Goal: Find specific page/section: Find specific page/section

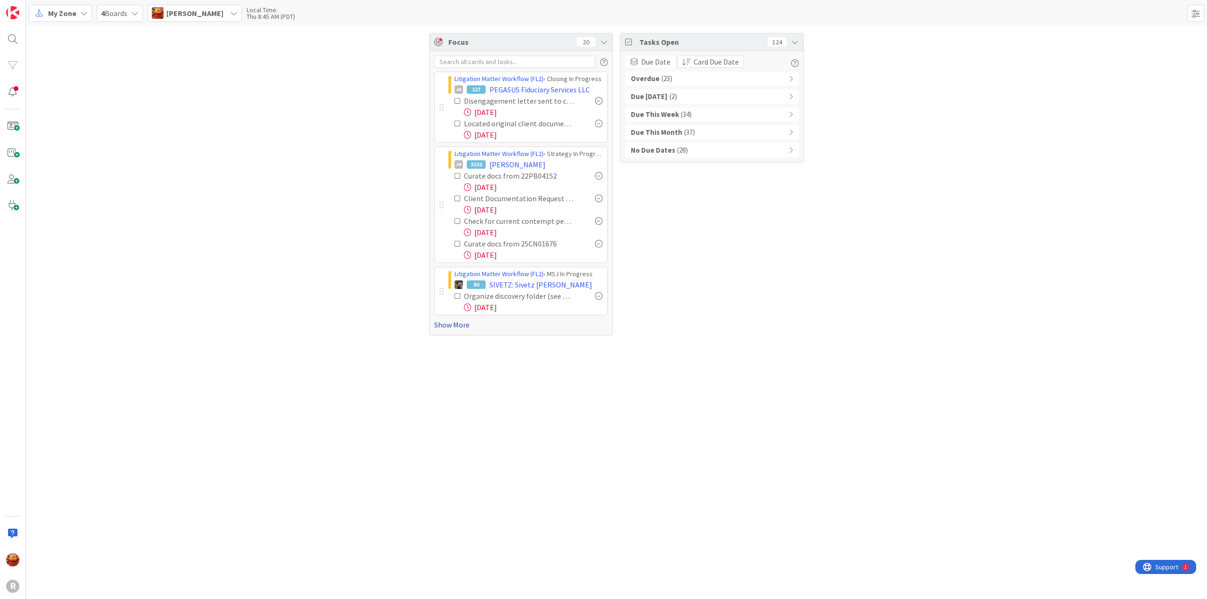
click at [440, 322] on link "Show More" at bounding box center [521, 324] width 174 height 11
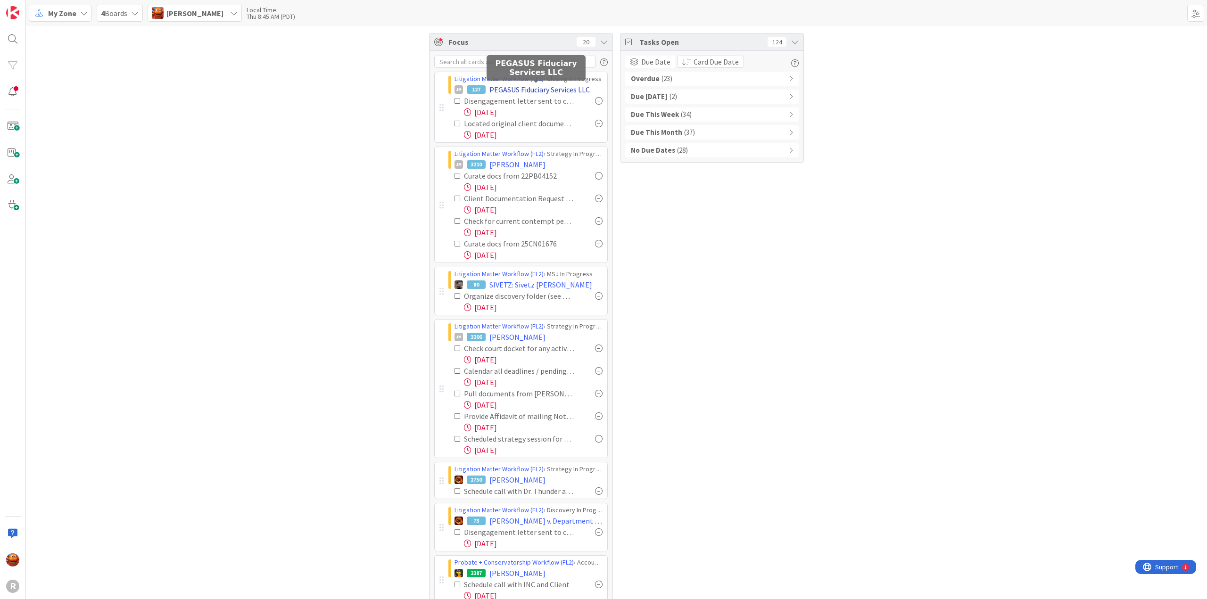
click at [498, 86] on span "PEGASUS Fiduciary Services LLC" at bounding box center [540, 89] width 100 height 11
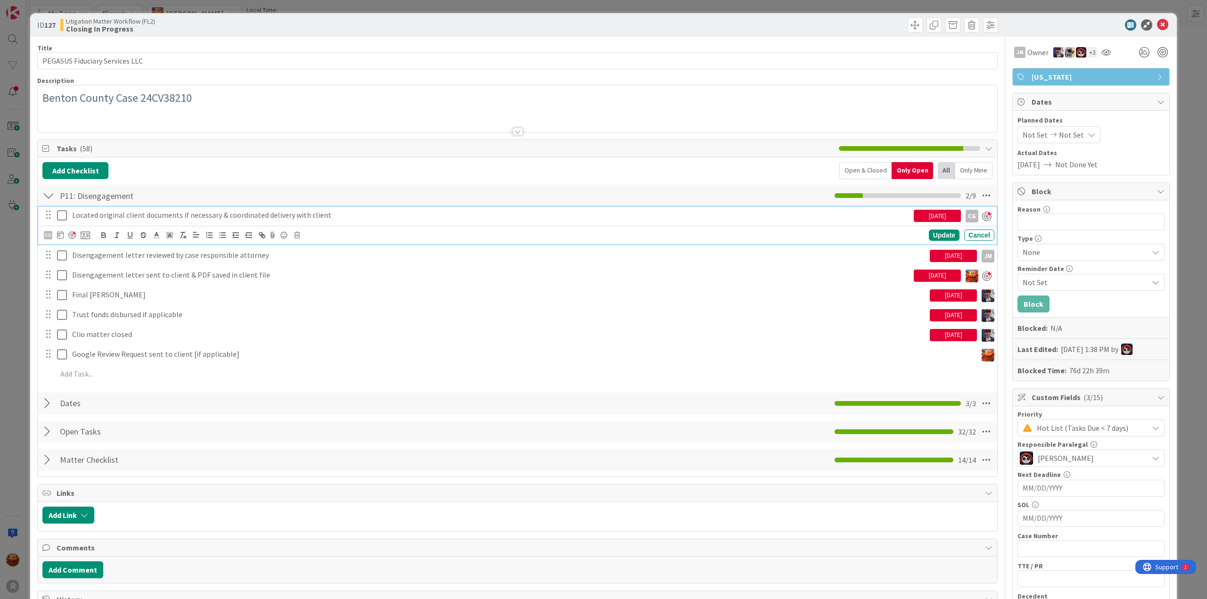
click at [144, 216] on p "Located original client documents if necessary & coordinated delivery with clie…" at bounding box center [491, 215] width 838 height 11
click at [73, 237] on div at bounding box center [72, 236] width 8 height 8
click at [20, 253] on div "ID 127 Litigation Matter Workflow (FL2) Closing In Progress Title 30 / 128 PEGA…" at bounding box center [603, 299] width 1207 height 599
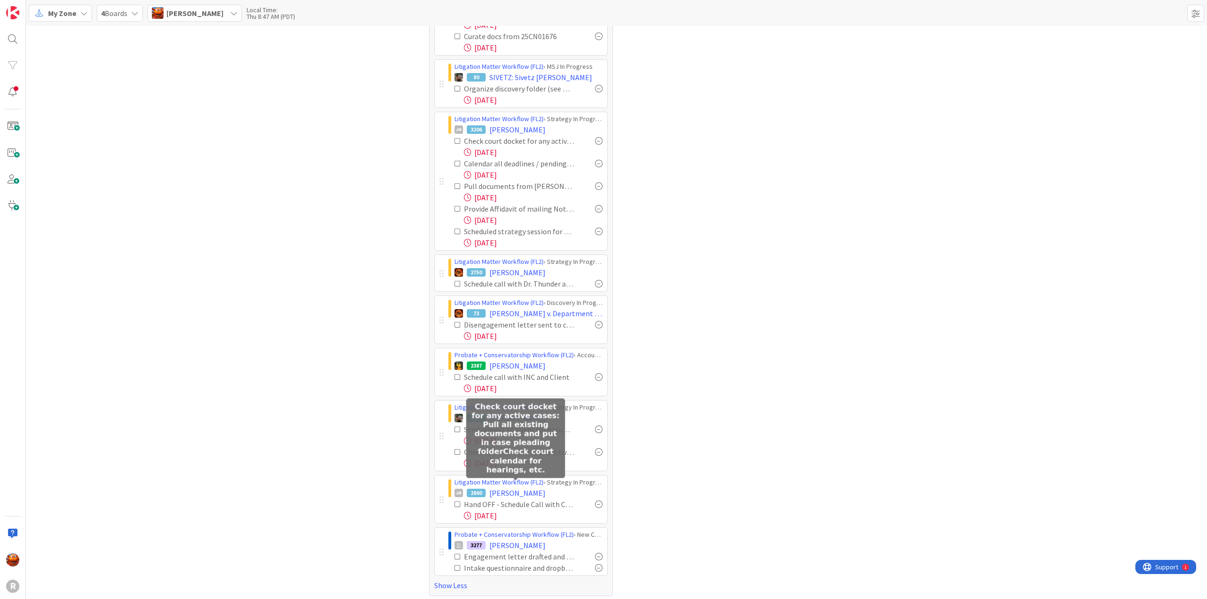
scroll to position [185, 0]
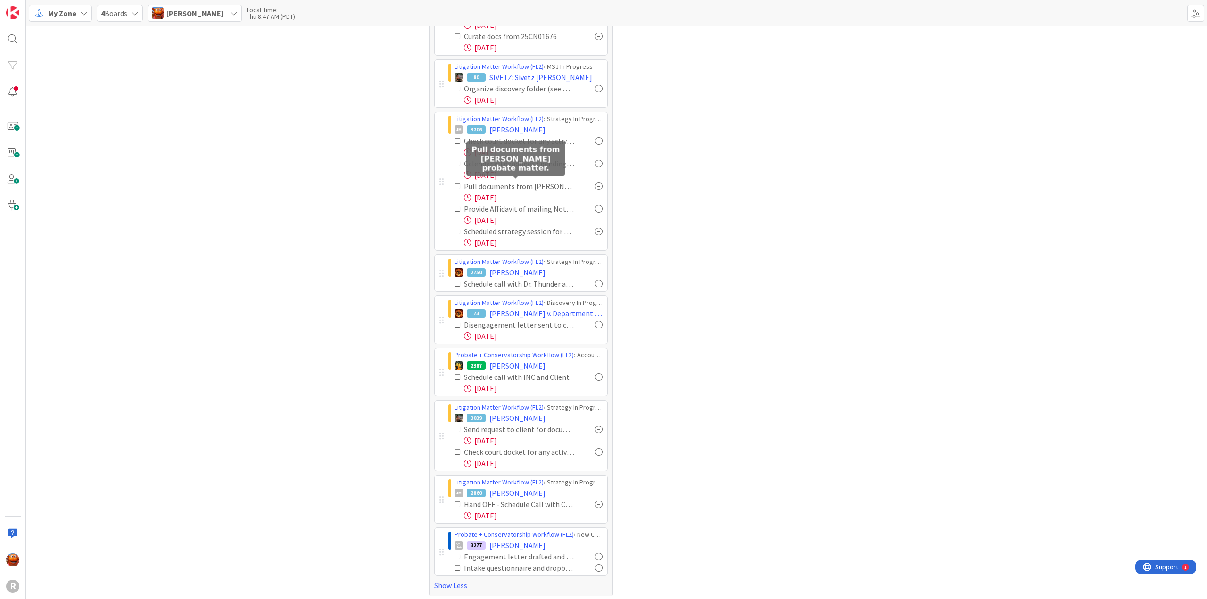
click at [489, 183] on div "Pull documents from [PERSON_NAME] probate matter." at bounding box center [519, 186] width 110 height 11
click at [492, 203] on div "Provide Affidavit of mailing Notice to Heirs to Nic, [PERSON_NAME] and [PERSON_…" at bounding box center [519, 208] width 110 height 11
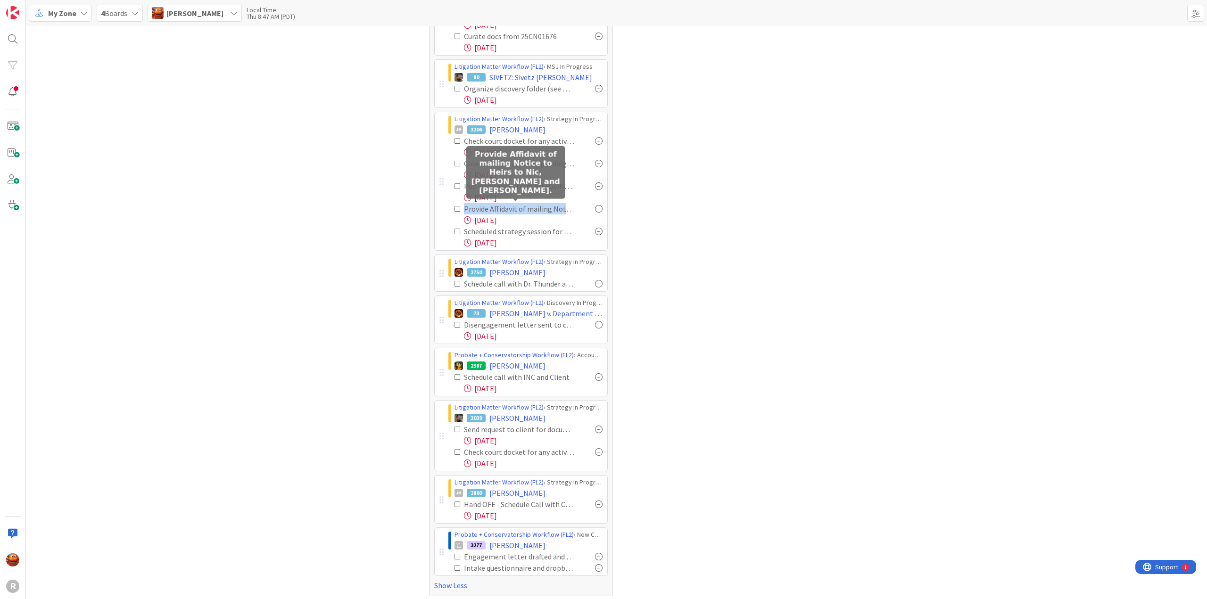
click at [492, 203] on div "Provide Affidavit of mailing Notice to Heirs to Nic, [PERSON_NAME] and [PERSON_…" at bounding box center [519, 208] width 110 height 11
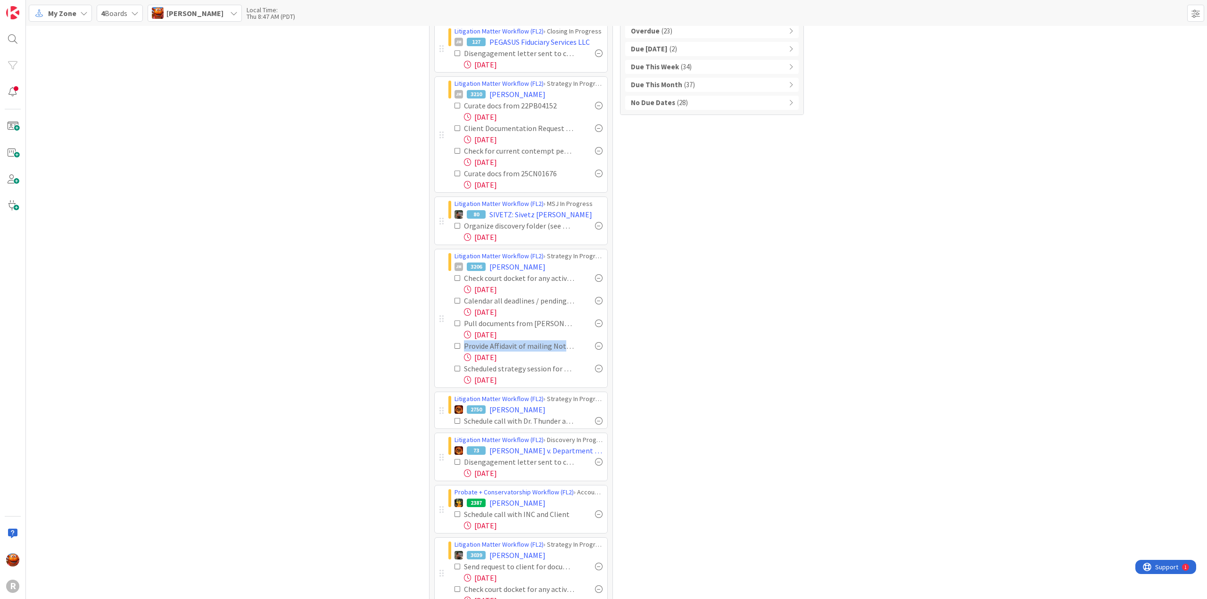
scroll to position [94, 0]
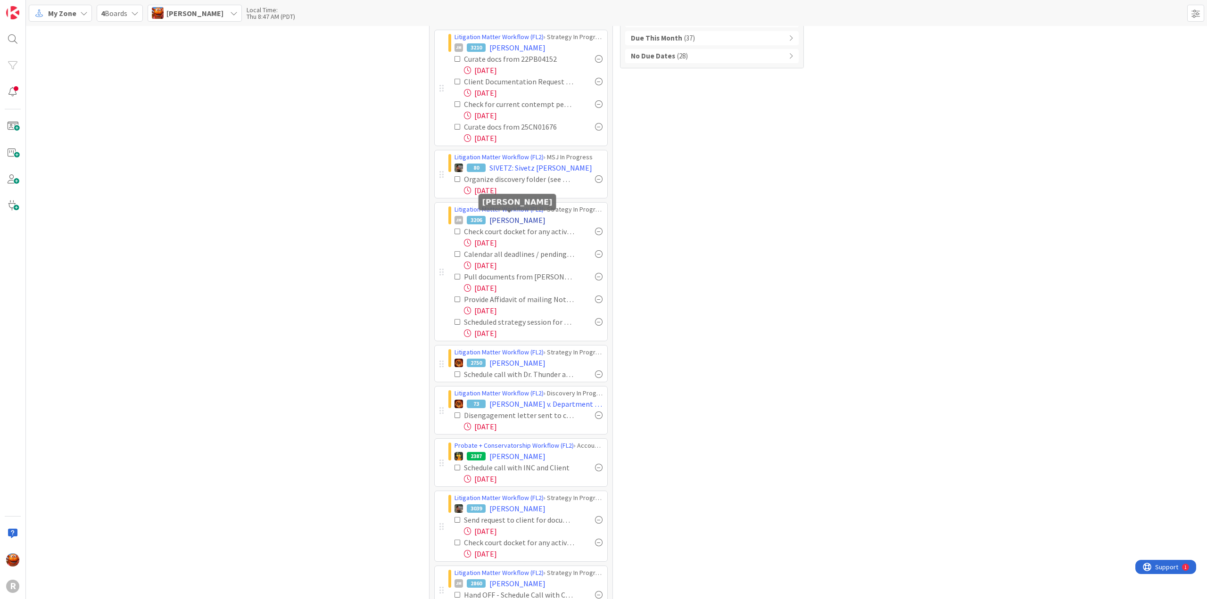
click at [502, 216] on span "[PERSON_NAME]" at bounding box center [518, 220] width 56 height 11
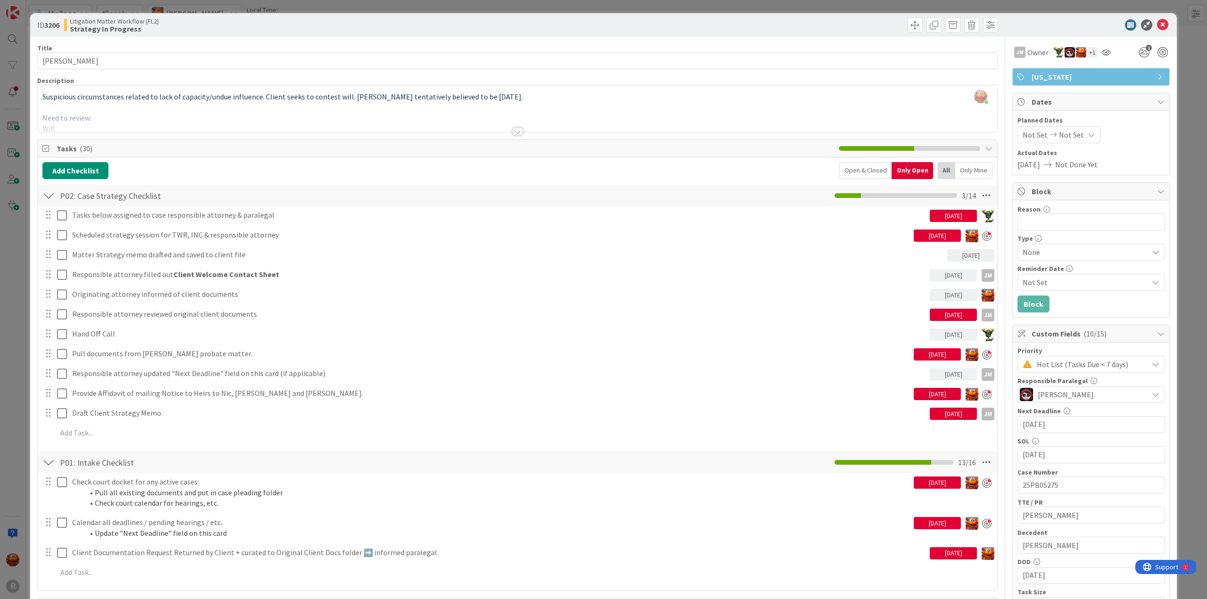
click at [513, 128] on div at bounding box center [518, 132] width 10 height 8
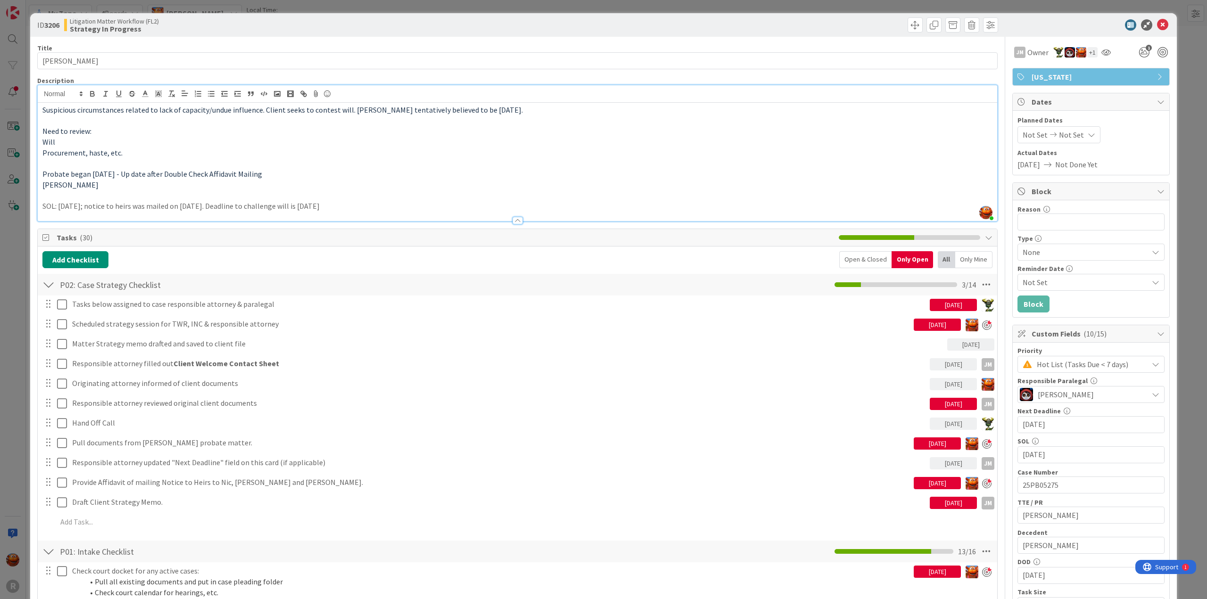
click at [513, 224] on div at bounding box center [518, 221] width 10 height 8
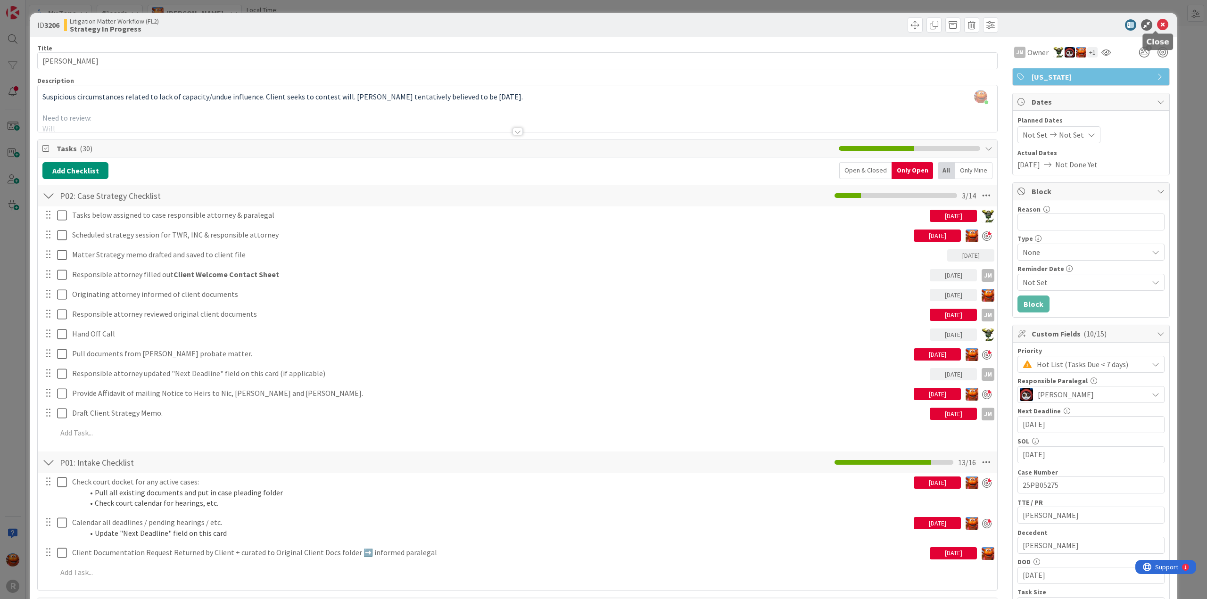
click at [1158, 26] on icon at bounding box center [1162, 24] width 11 height 11
